Goal: Task Accomplishment & Management: Manage account settings

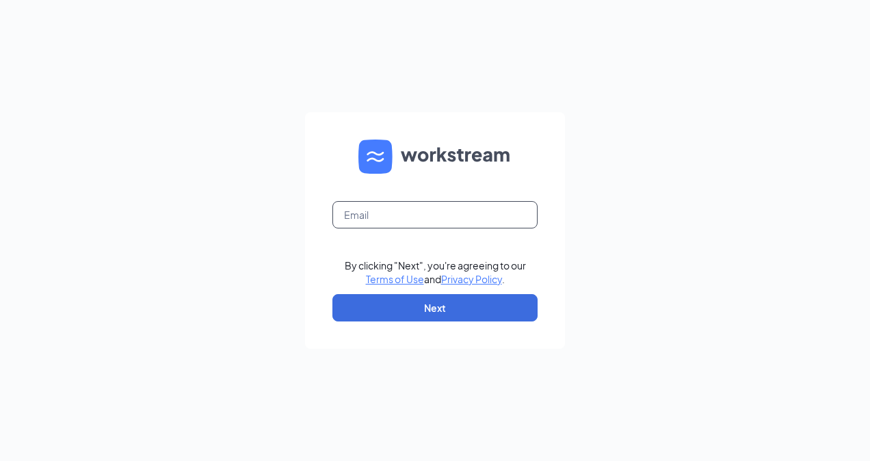
click at [379, 210] on input "text" at bounding box center [434, 214] width 205 height 27
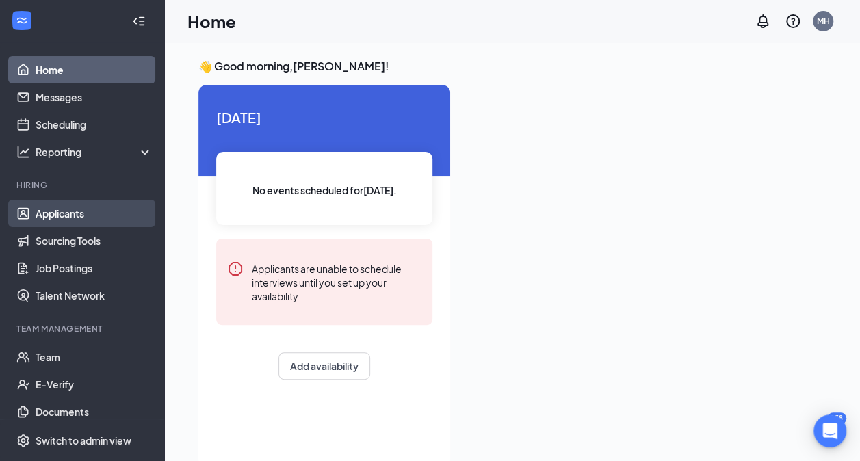
click at [65, 213] on link "Applicants" at bounding box center [94, 213] width 117 height 27
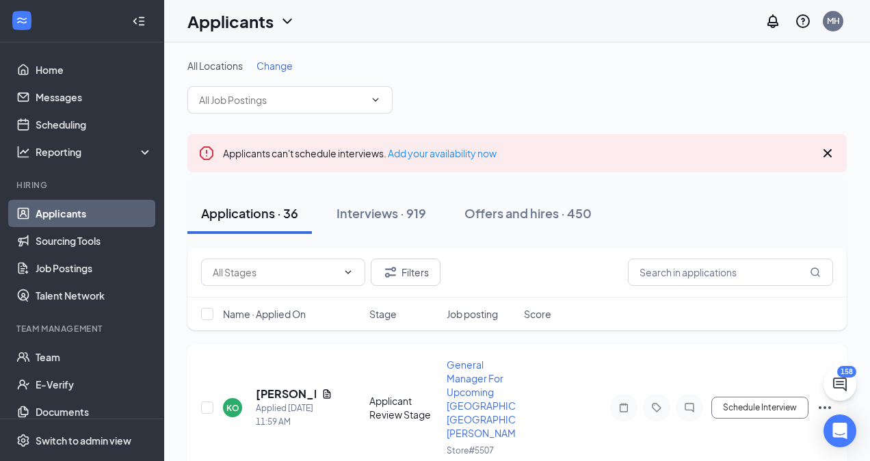
click at [278, 61] on span "Change" at bounding box center [274, 66] width 36 height 12
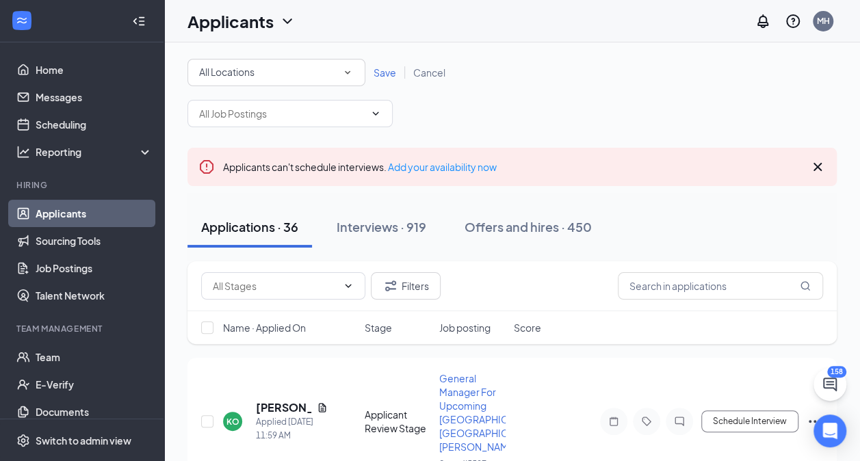
click at [345, 77] on icon "SmallChevronDown" at bounding box center [347, 72] width 12 height 12
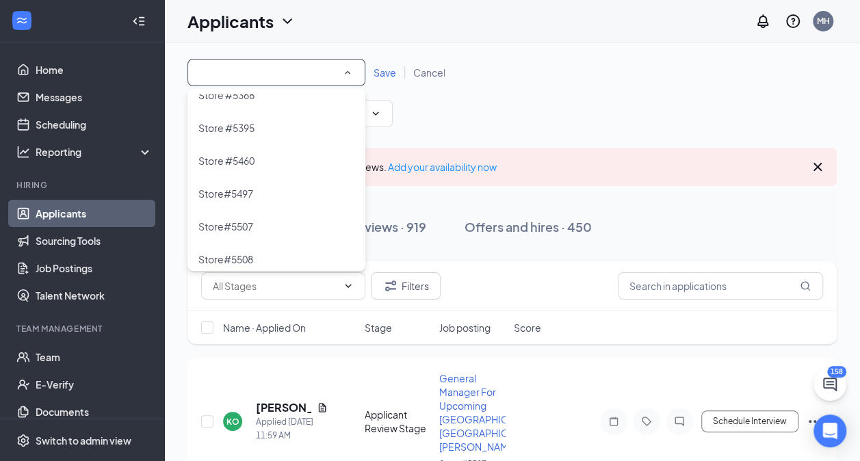
scroll to position [1109, 0]
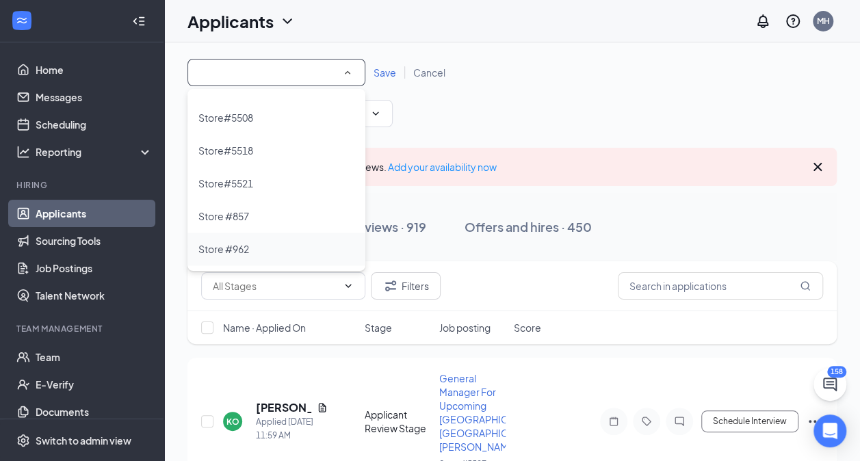
click at [265, 252] on div "Store #962" at bounding box center [276, 249] width 156 height 16
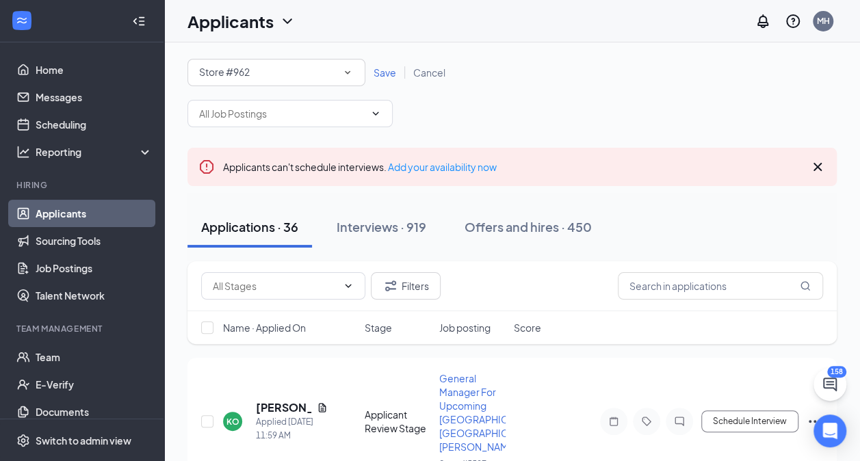
click at [386, 73] on span "Save" at bounding box center [384, 72] width 23 height 12
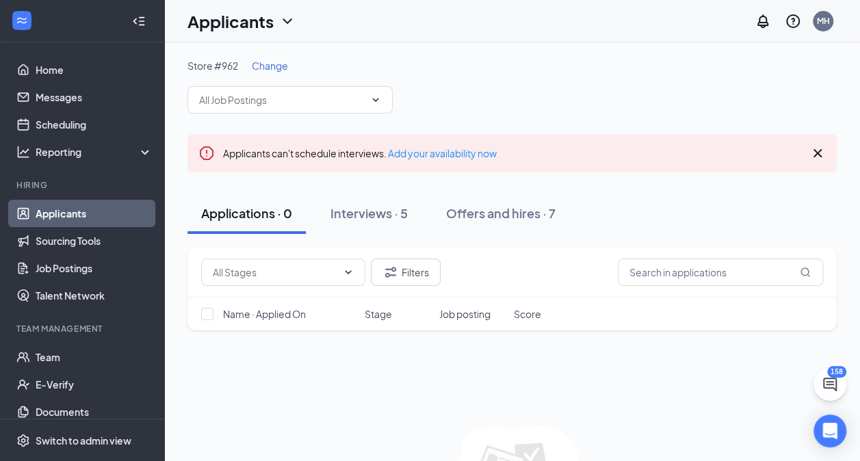
scroll to position [114, 0]
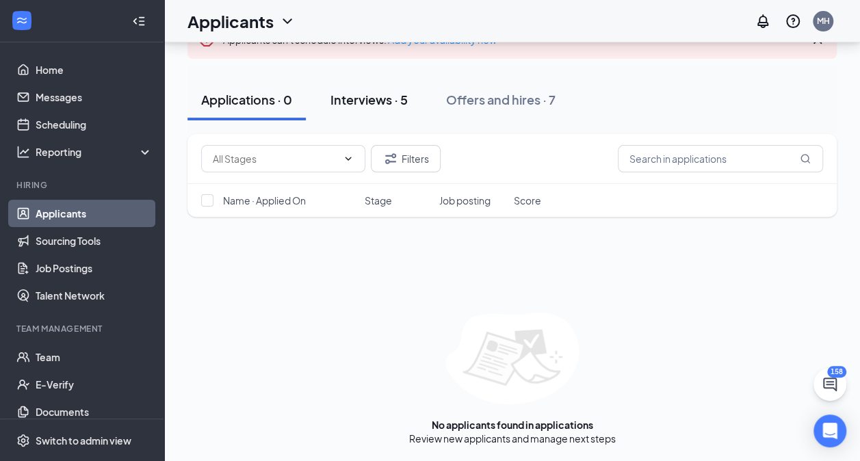
click at [357, 96] on div "Interviews · 5" at bounding box center [368, 99] width 77 height 17
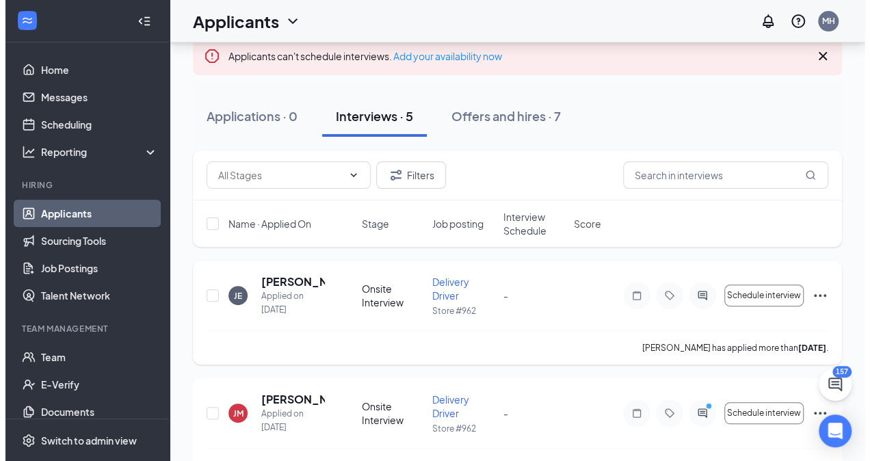
scroll to position [96, 0]
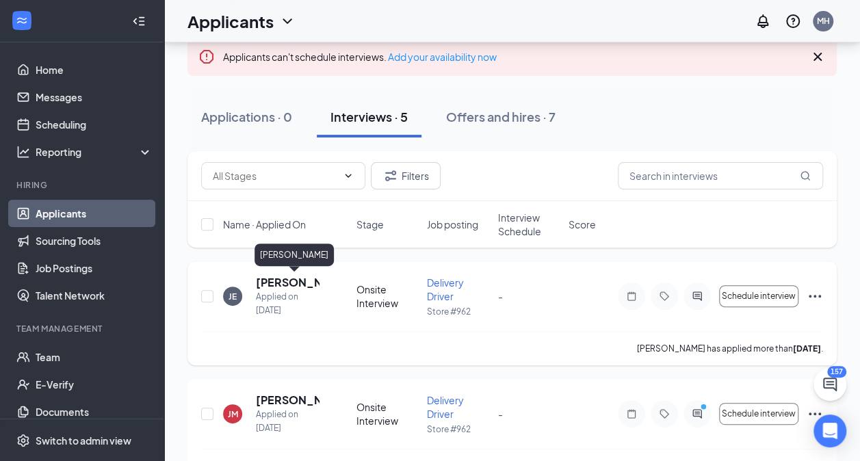
click at [289, 285] on h5 "[PERSON_NAME]" at bounding box center [288, 282] width 64 height 15
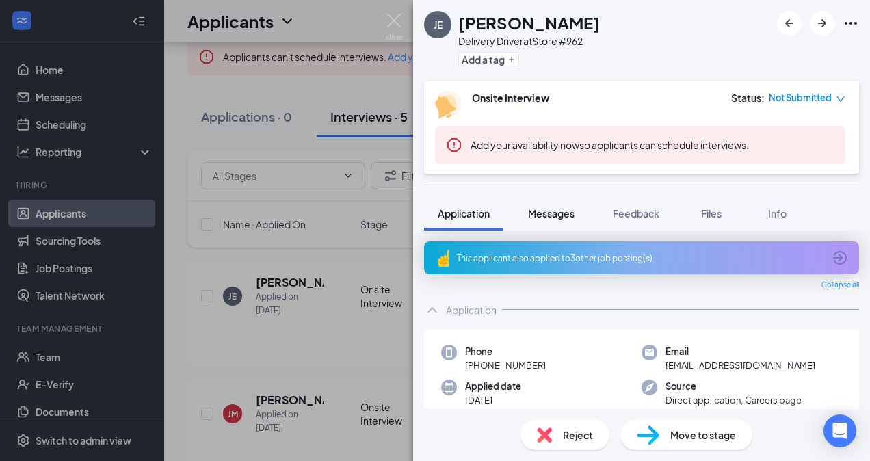
click at [575, 211] on span "Messages" at bounding box center [551, 213] width 47 height 12
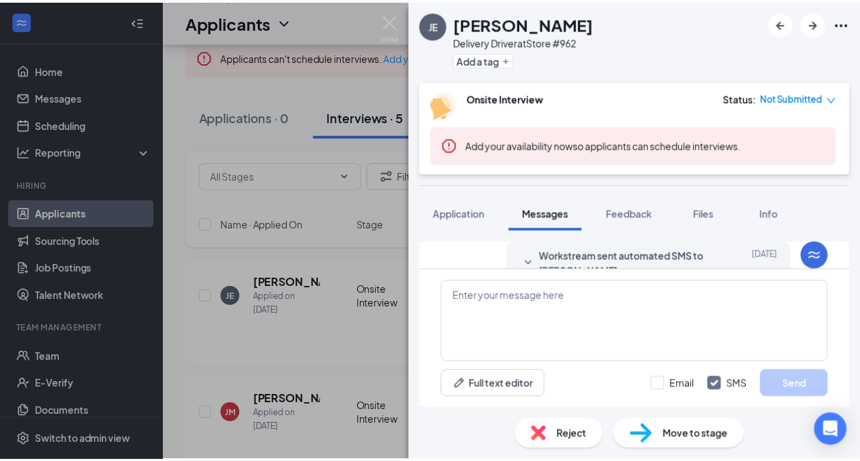
scroll to position [244, 0]
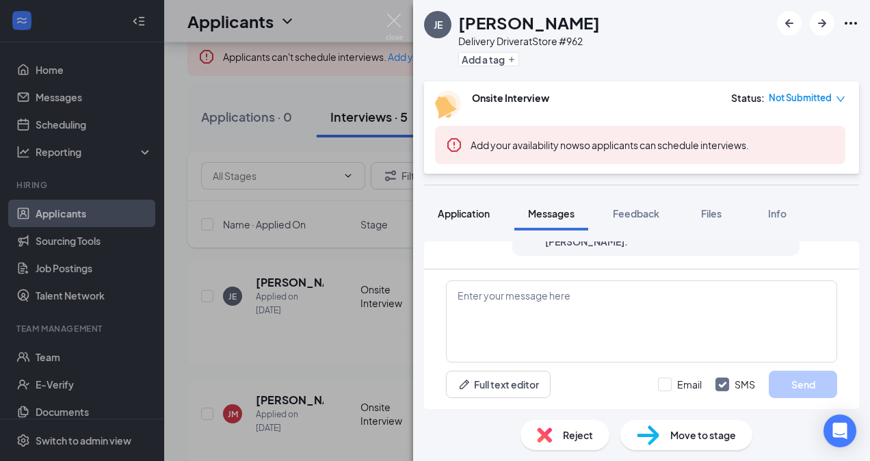
click at [458, 209] on span "Application" at bounding box center [464, 213] width 52 height 12
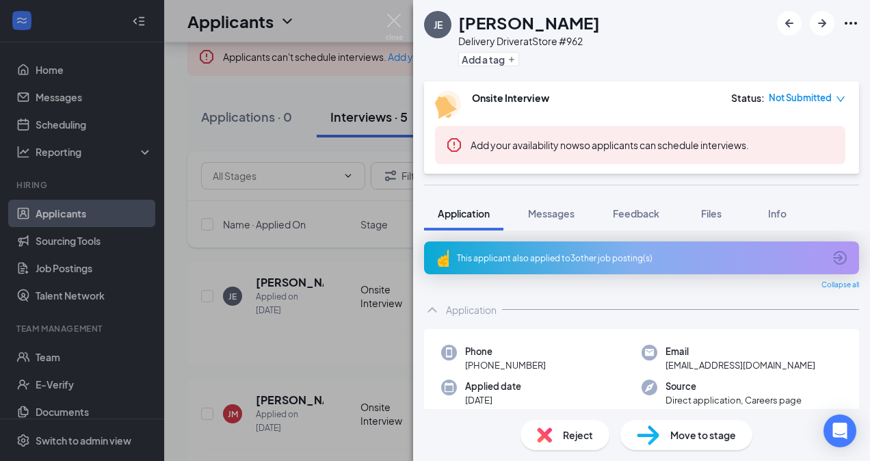
click at [621, 44] on div "JE [PERSON_NAME] Delivery Driver at Store #962 Add a tag" at bounding box center [641, 40] width 457 height 81
click at [395, 18] on img at bounding box center [394, 27] width 17 height 27
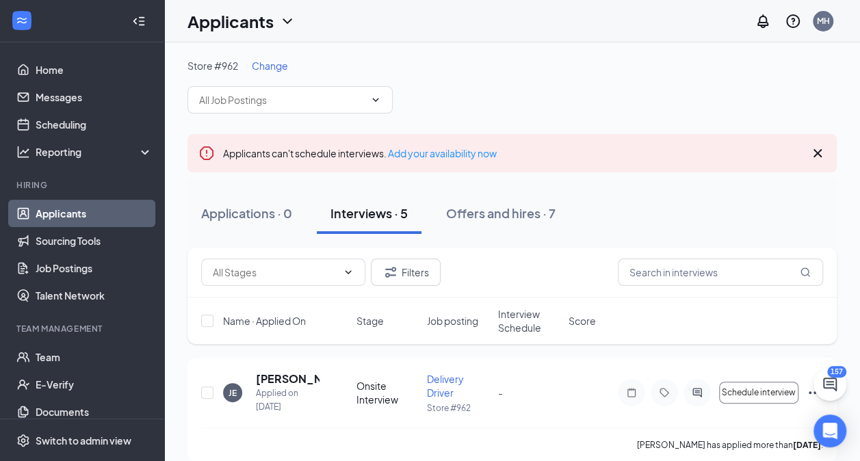
drag, startPoint x: 230, startPoint y: 288, endPoint x: 523, endPoint y: 100, distance: 348.0
click at [523, 100] on div "Store #962 Change" at bounding box center [511, 86] width 649 height 55
click at [263, 70] on span "Change" at bounding box center [270, 66] width 36 height 12
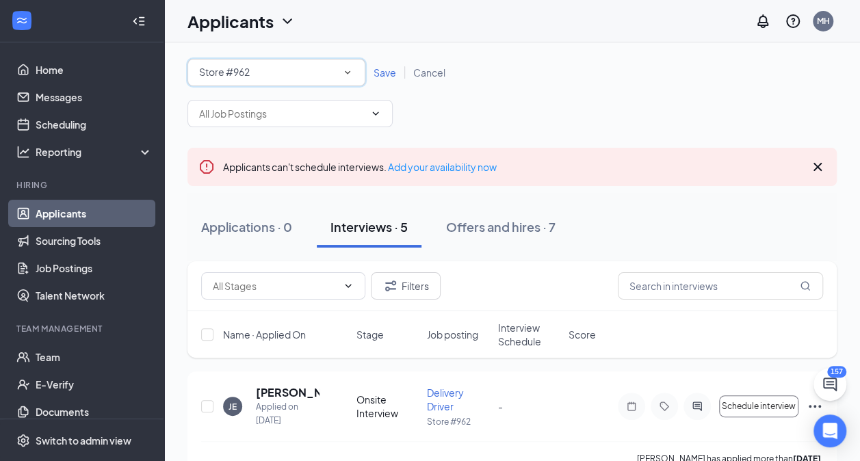
click at [345, 74] on icon "SmallChevronDown" at bounding box center [347, 72] width 12 height 12
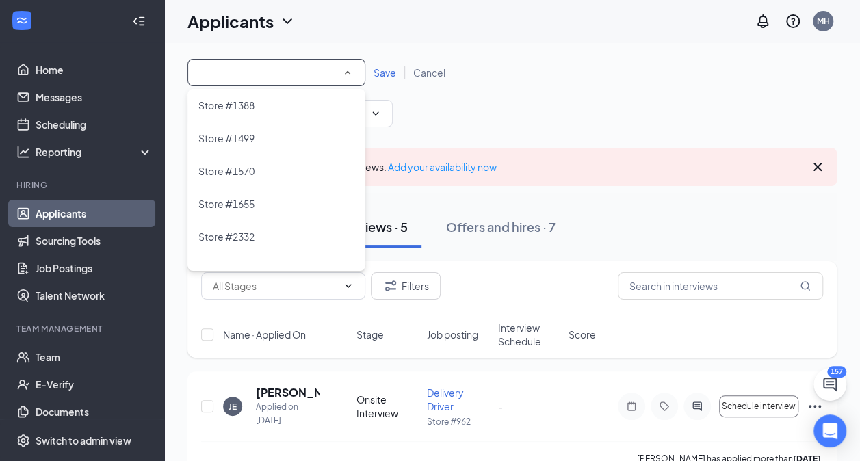
scroll to position [170, 0]
click at [251, 197] on span "Store #1655" at bounding box center [226, 203] width 56 height 12
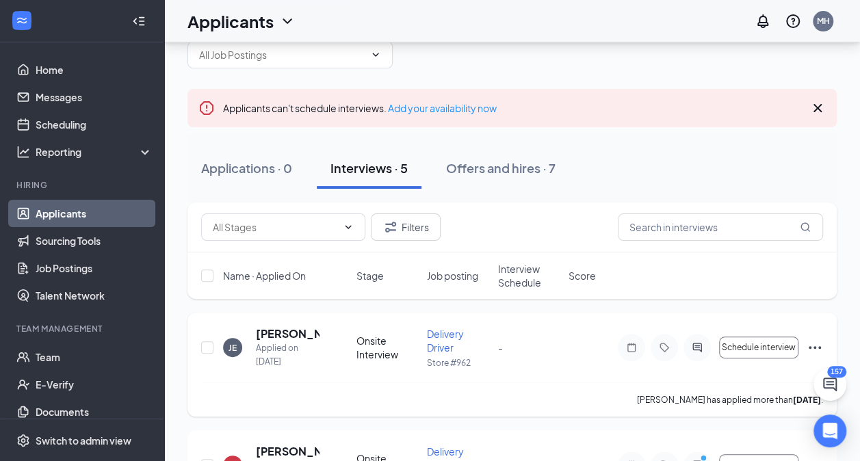
scroll to position [0, 0]
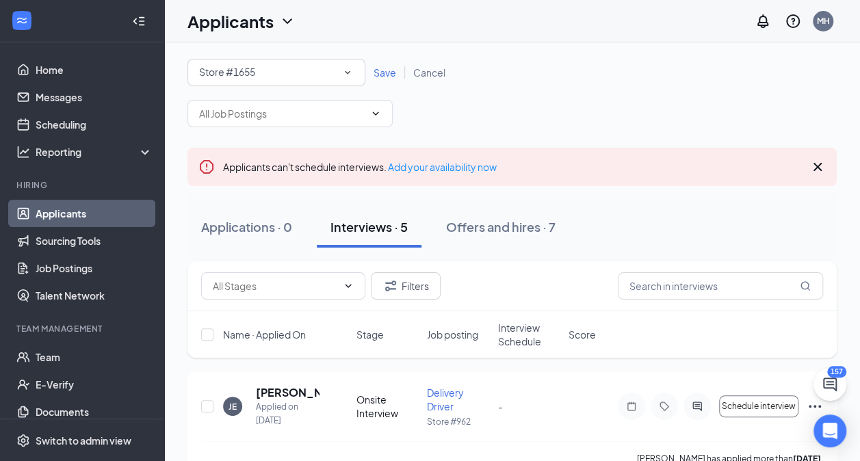
click at [383, 71] on span "Save" at bounding box center [384, 72] width 23 height 12
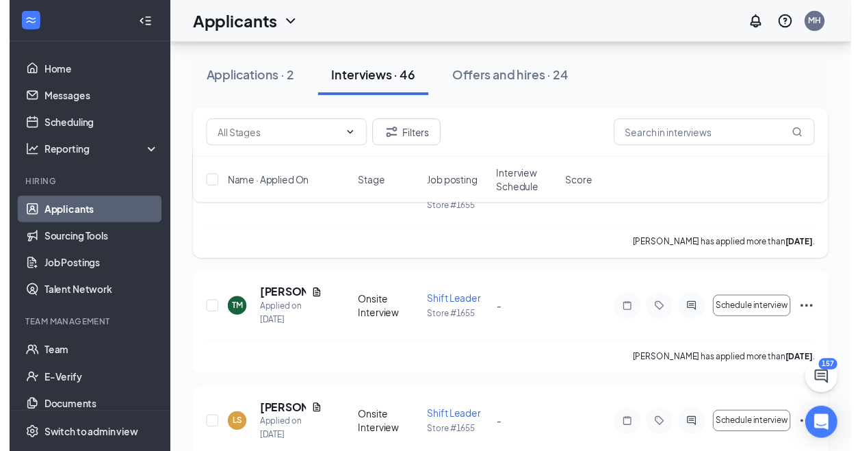
scroll to position [213, 0]
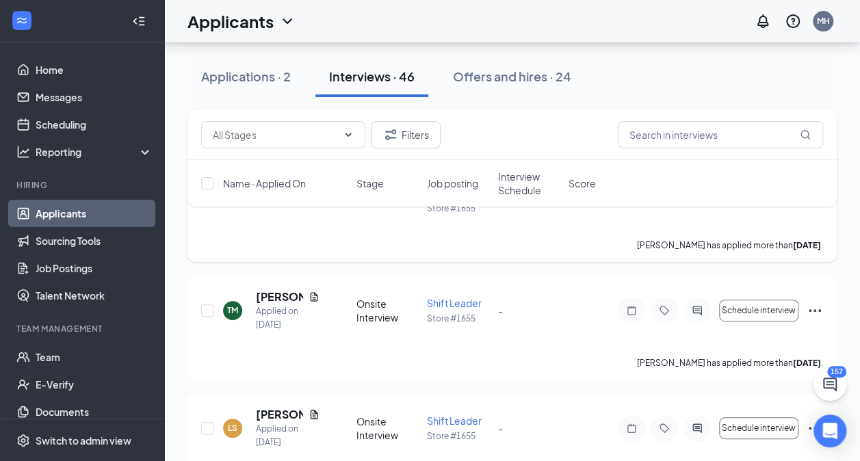
click at [566, 335] on div "TM [PERSON_NAME] Applied on [DATE] Onsite Interview Shift Leader Store #1655 - …" at bounding box center [512, 317] width 622 height 56
click at [312, 297] on icon "Document" at bounding box center [313, 296] width 11 height 11
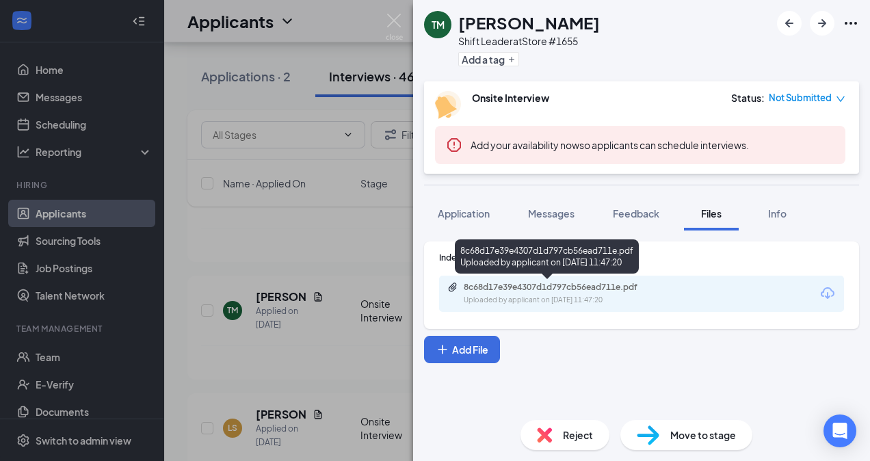
click at [574, 283] on div "8c68d17e39e4307d1d797cb56ead711e.pdf" at bounding box center [560, 287] width 192 height 11
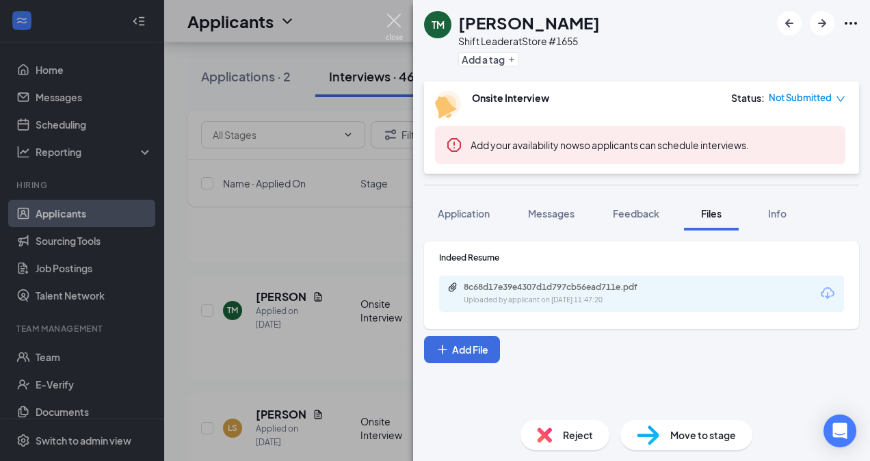
click at [391, 18] on img at bounding box center [394, 27] width 17 height 27
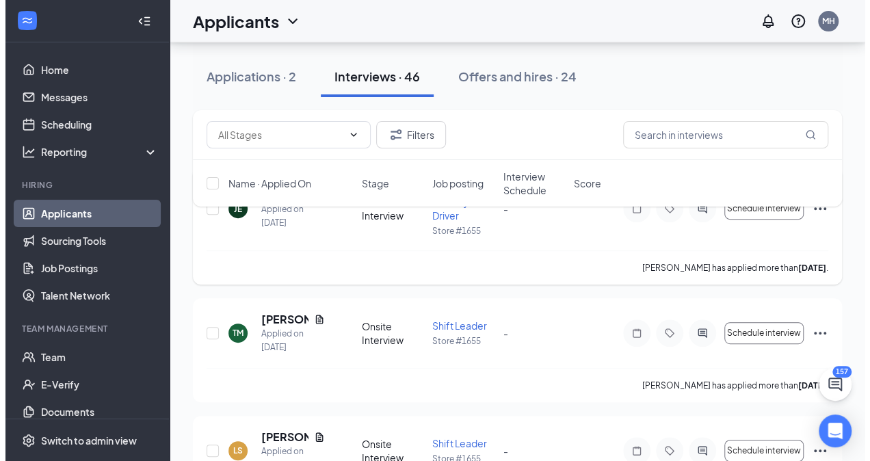
scroll to position [269, 0]
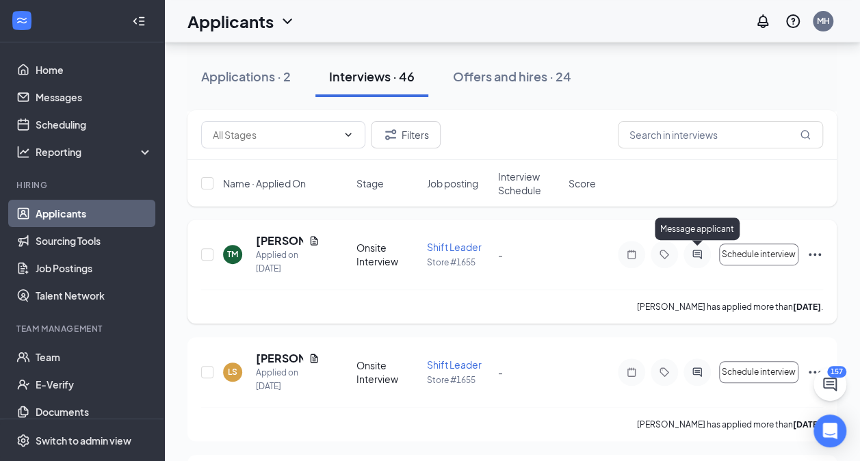
click at [700, 251] on icon "ActiveChat" at bounding box center [697, 254] width 16 height 11
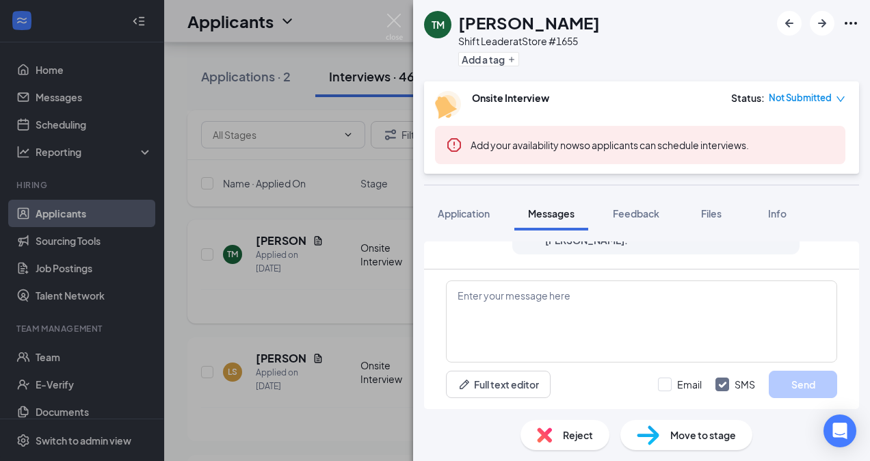
scroll to position [244, 0]
click at [393, 34] on img at bounding box center [394, 27] width 17 height 27
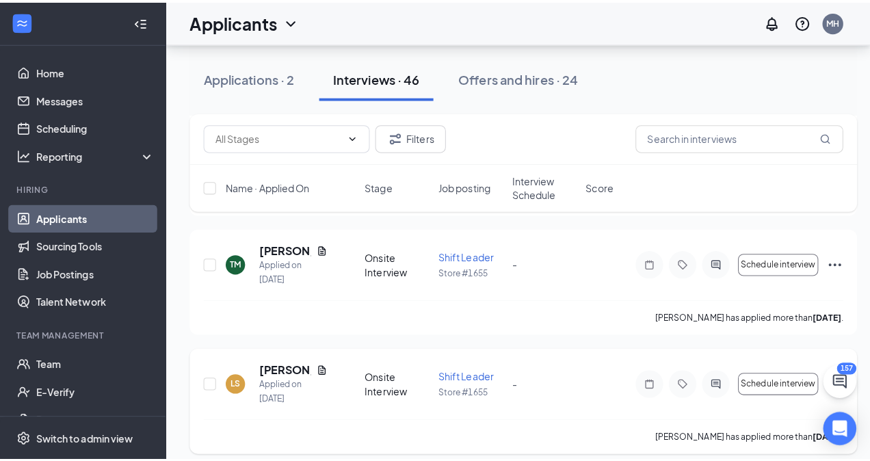
scroll to position [324, 0]
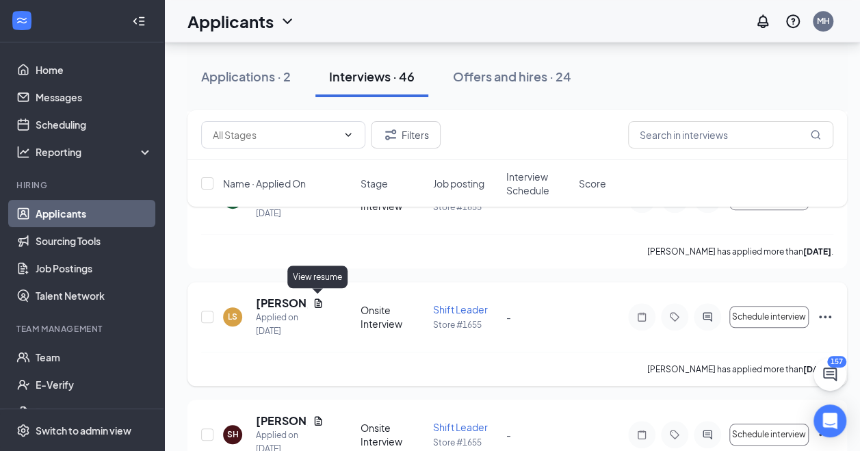
click at [318, 300] on icon "Document" at bounding box center [318, 302] width 8 height 9
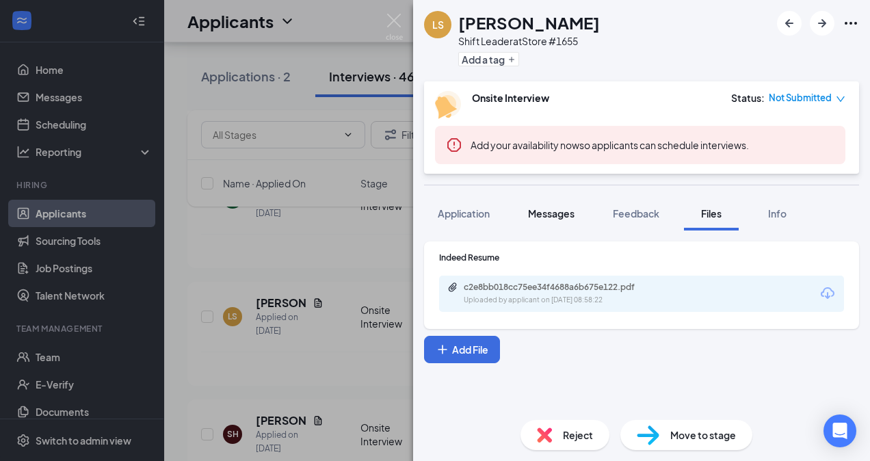
click at [570, 215] on span "Messages" at bounding box center [551, 213] width 47 height 12
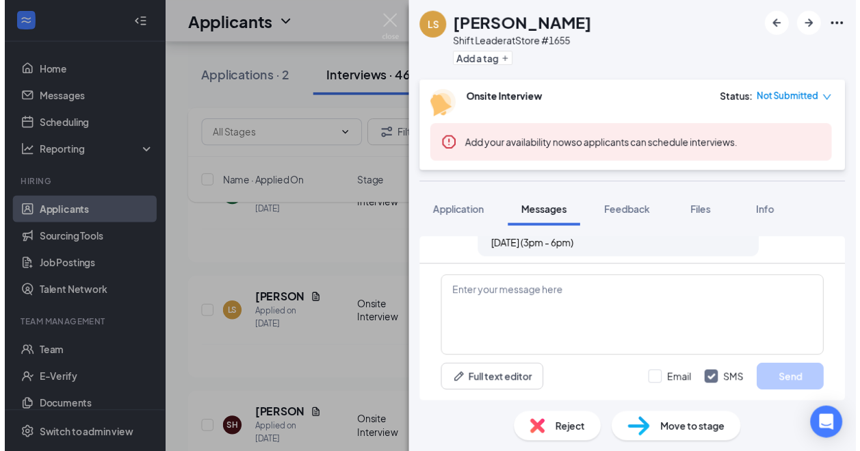
scroll to position [348, 0]
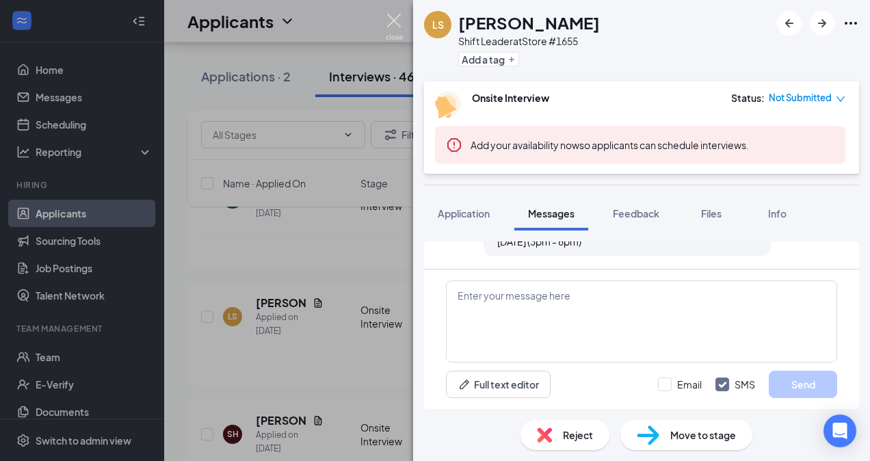
click at [391, 24] on img at bounding box center [394, 27] width 17 height 27
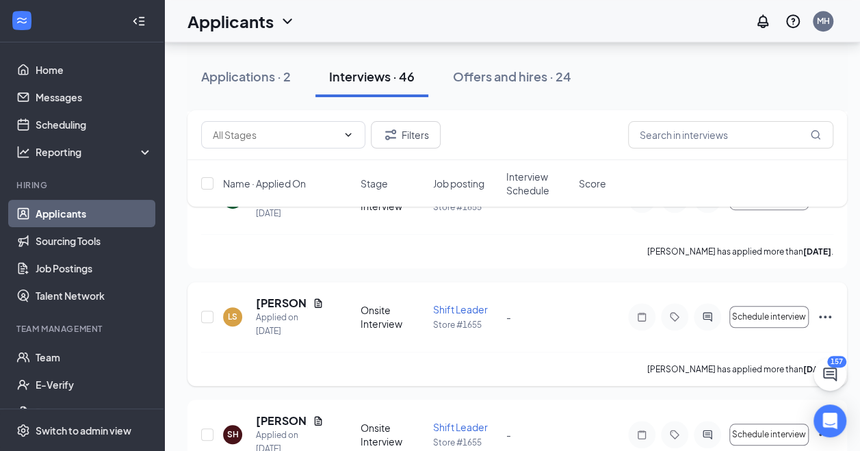
scroll to position [325, 0]
click at [317, 298] on icon "Document" at bounding box center [318, 302] width 8 height 9
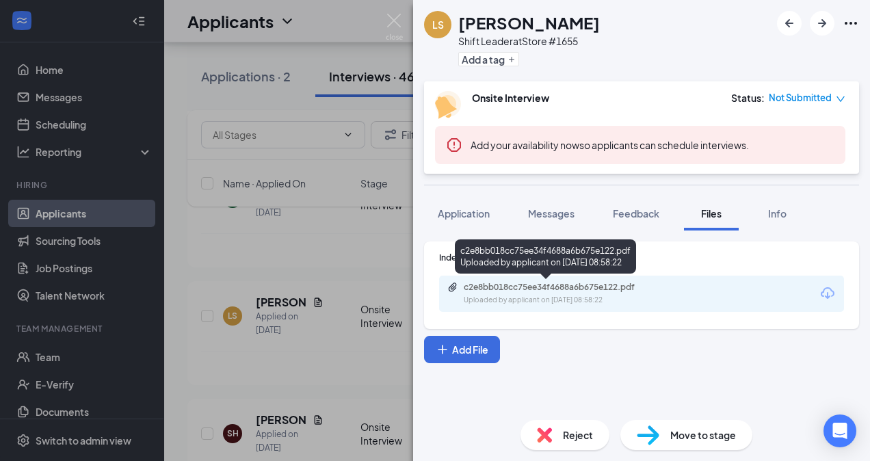
click at [527, 286] on div "c2e8bb018cc75ee34f4688a6b675e122.pdf" at bounding box center [560, 287] width 192 height 11
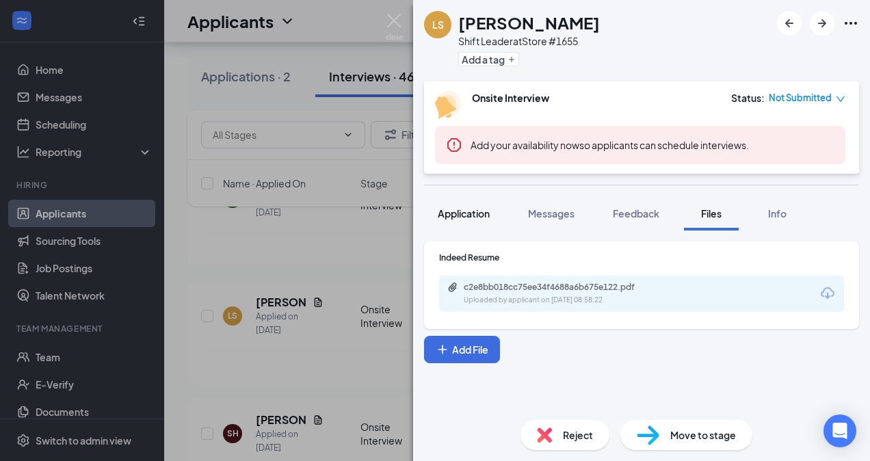
click at [472, 204] on button "Application" at bounding box center [463, 213] width 79 height 34
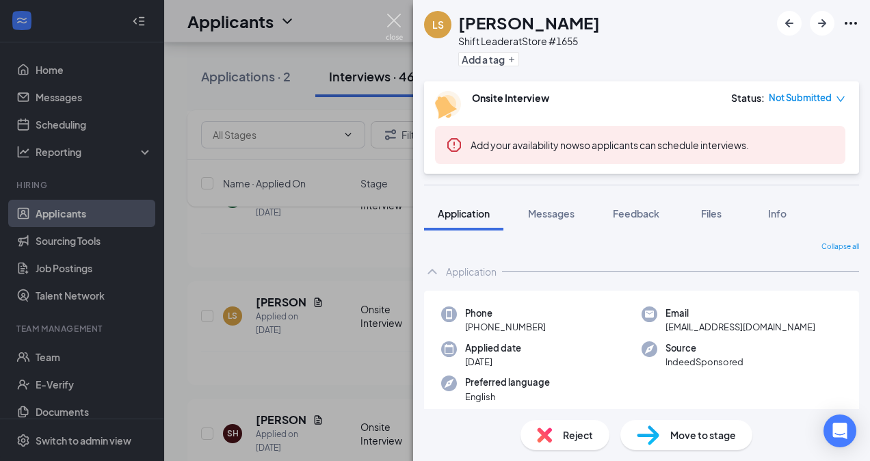
click at [387, 23] on img at bounding box center [394, 27] width 17 height 27
